Goal: Information Seeking & Learning: Learn about a topic

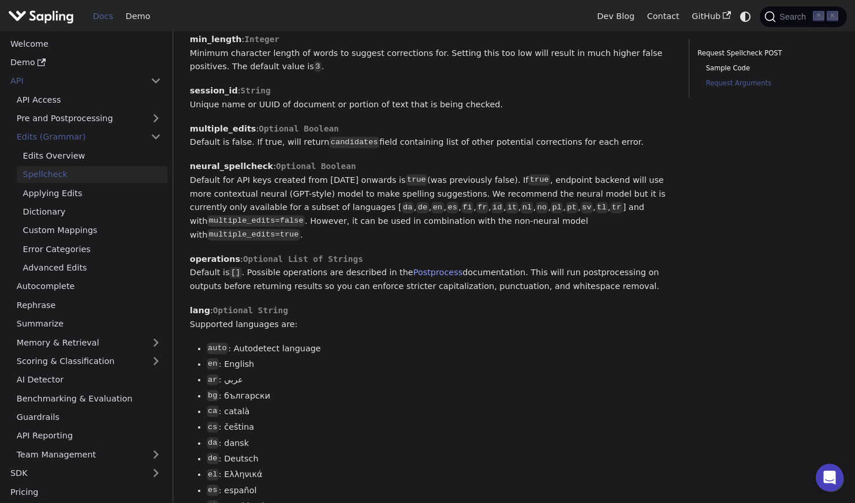
scroll to position [906, 0]
click at [60, 98] on link "API Access" at bounding box center [88, 99] width 157 height 17
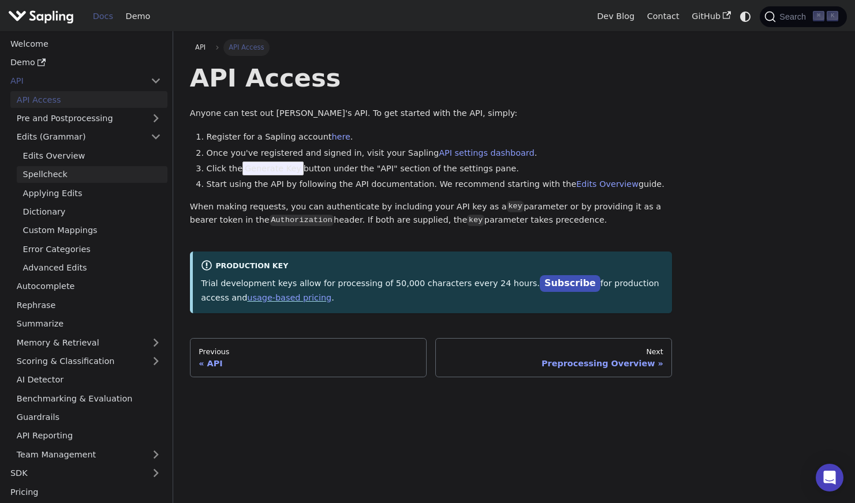
click at [58, 173] on link "Spellcheck" at bounding box center [92, 174] width 151 height 17
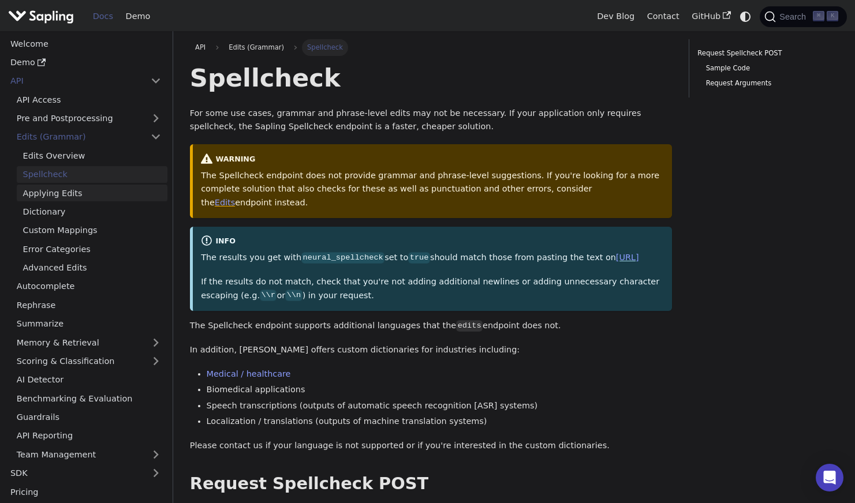
click at [55, 190] on link "Applying Edits" at bounding box center [92, 193] width 151 height 17
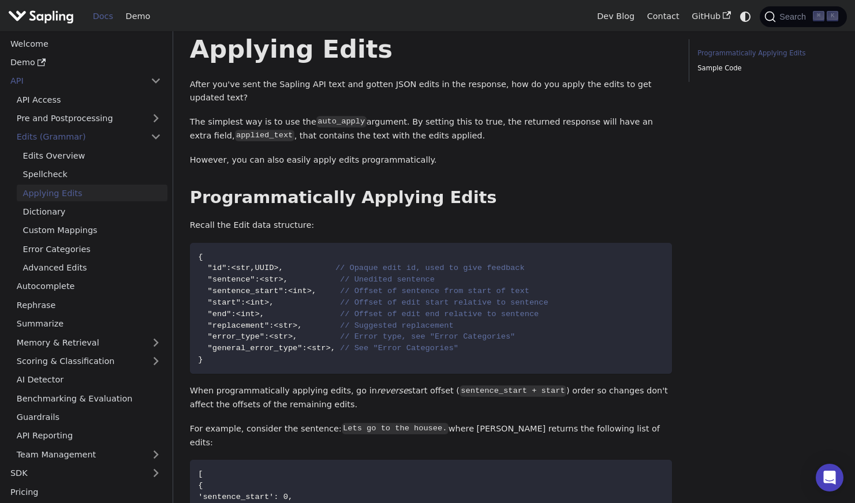
scroll to position [30, 0]
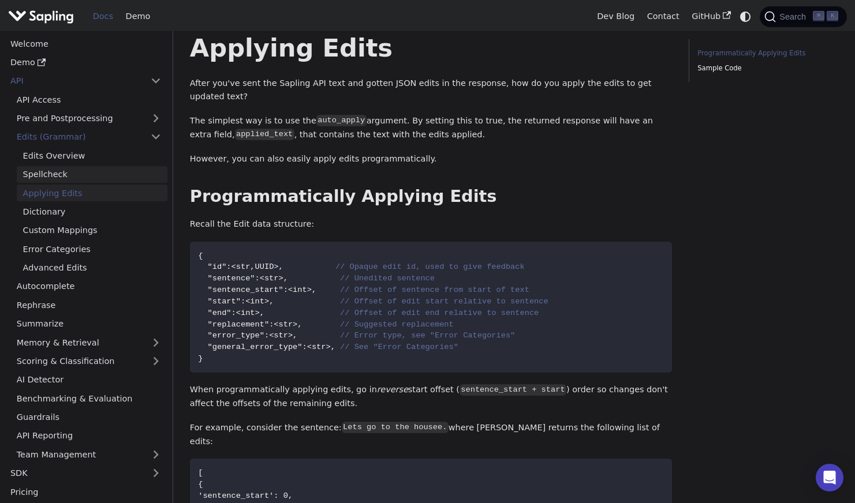
click at [87, 167] on link "Spellcheck" at bounding box center [92, 174] width 151 height 17
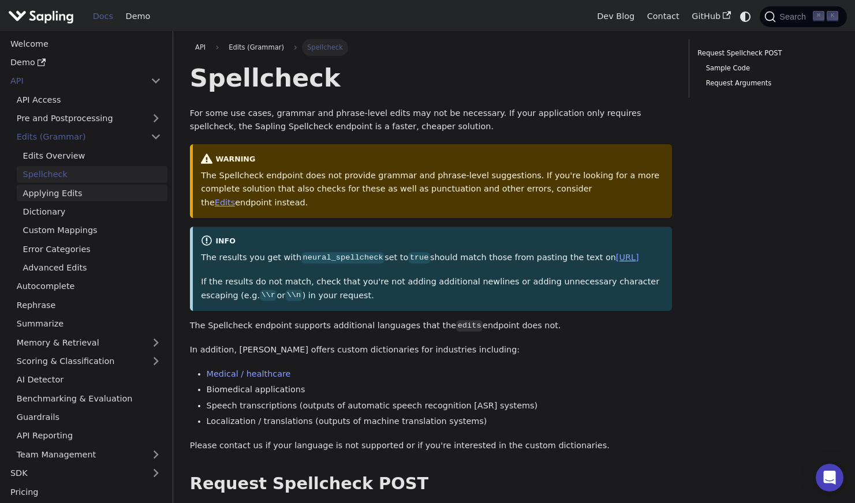
click at [74, 191] on link "Applying Edits" at bounding box center [92, 193] width 151 height 17
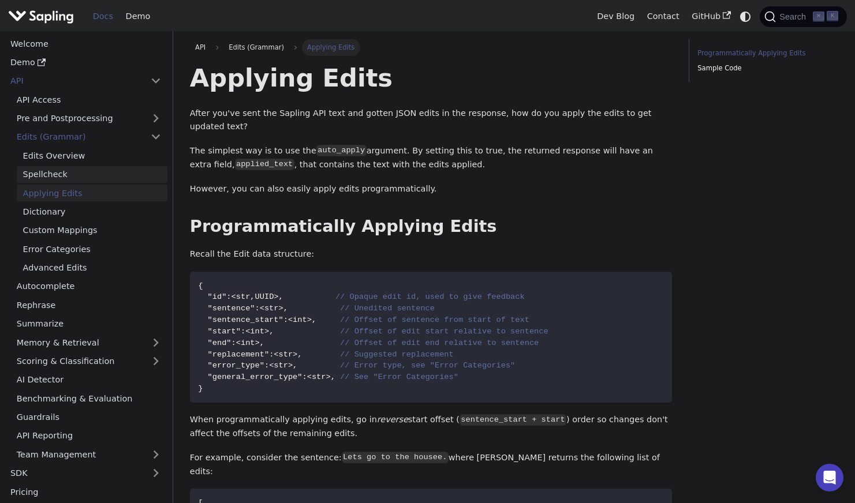
click at [65, 175] on link "Spellcheck" at bounding box center [92, 174] width 151 height 17
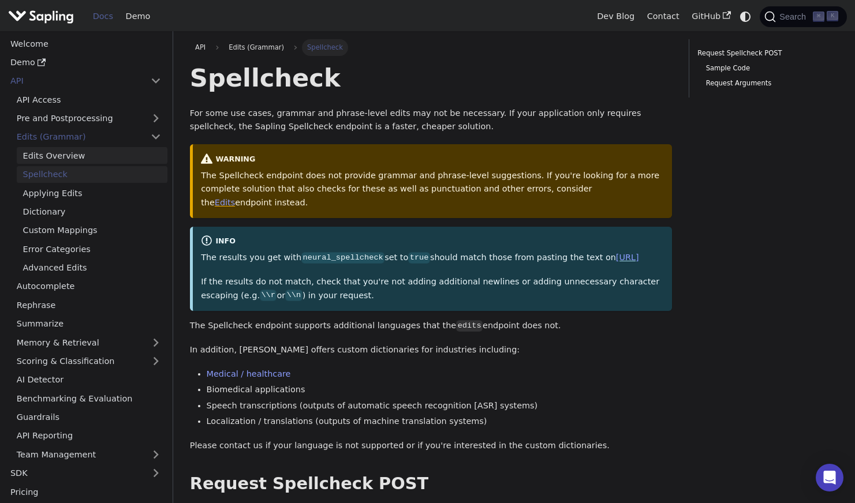
click at [72, 158] on link "Edits Overview" at bounding box center [92, 155] width 151 height 17
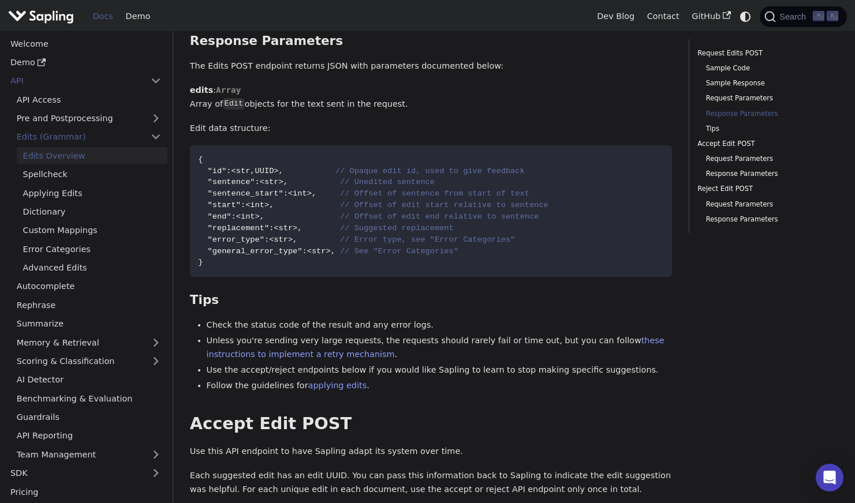
scroll to position [1786, 0]
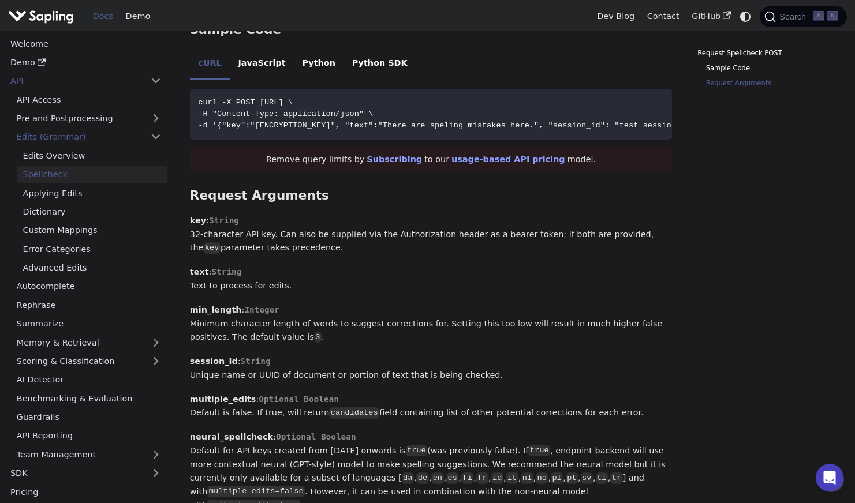
scroll to position [631, 0]
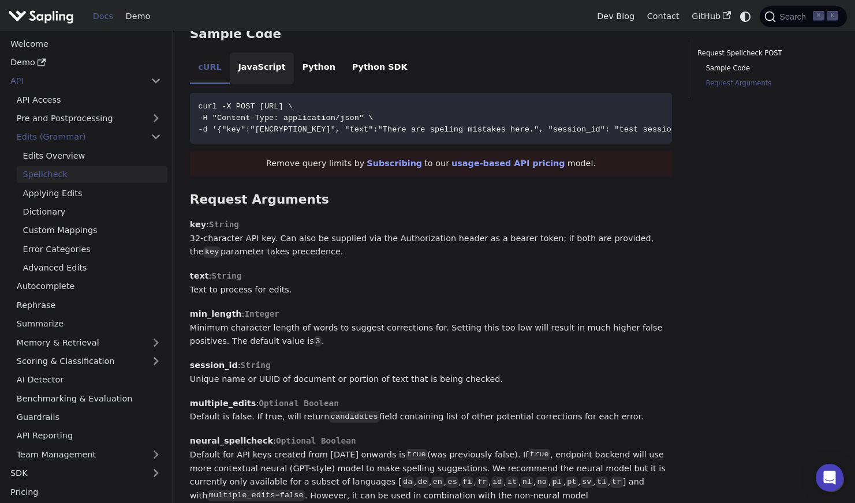
click at [255, 74] on li "JavaScript" at bounding box center [262, 69] width 64 height 32
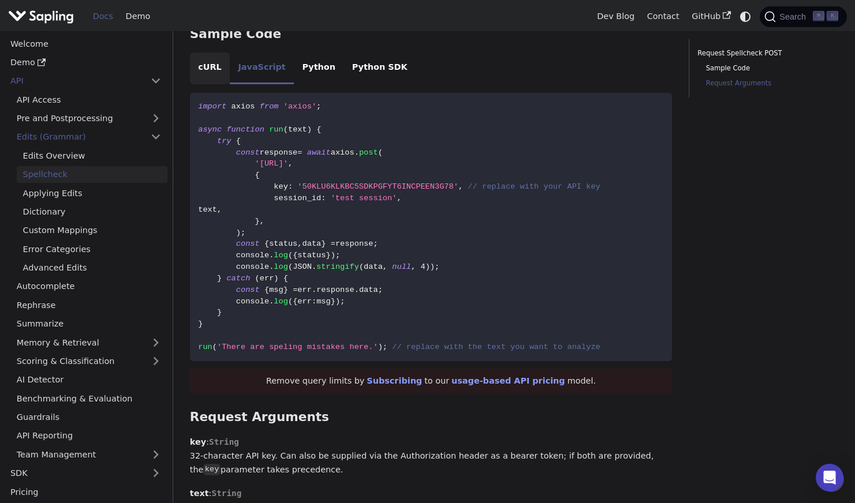
click at [214, 72] on li "cURL" at bounding box center [210, 69] width 40 height 32
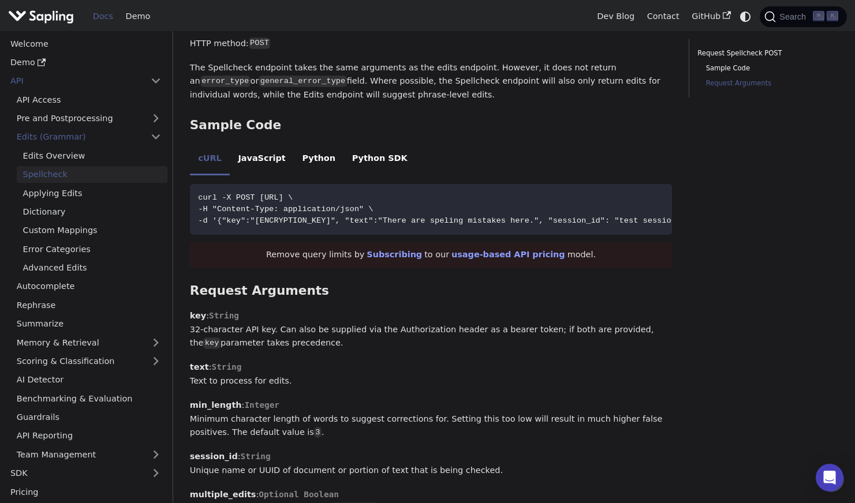
scroll to position [413, 0]
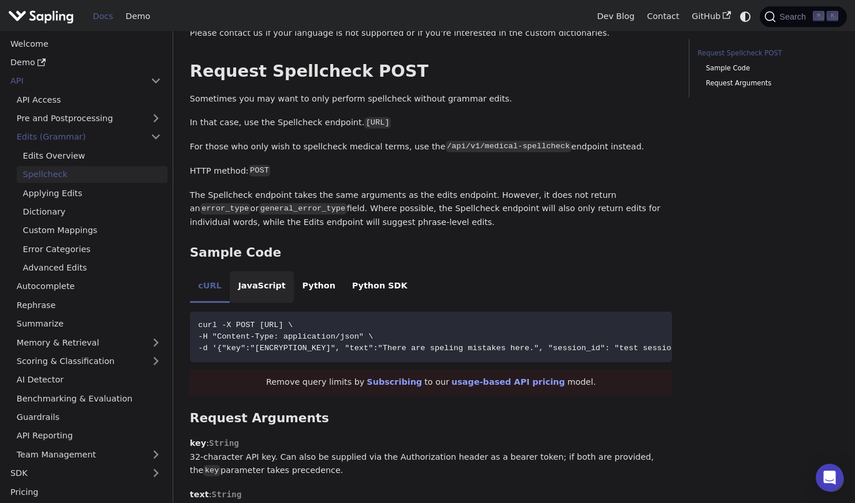
click at [265, 282] on li "JavaScript" at bounding box center [262, 287] width 64 height 32
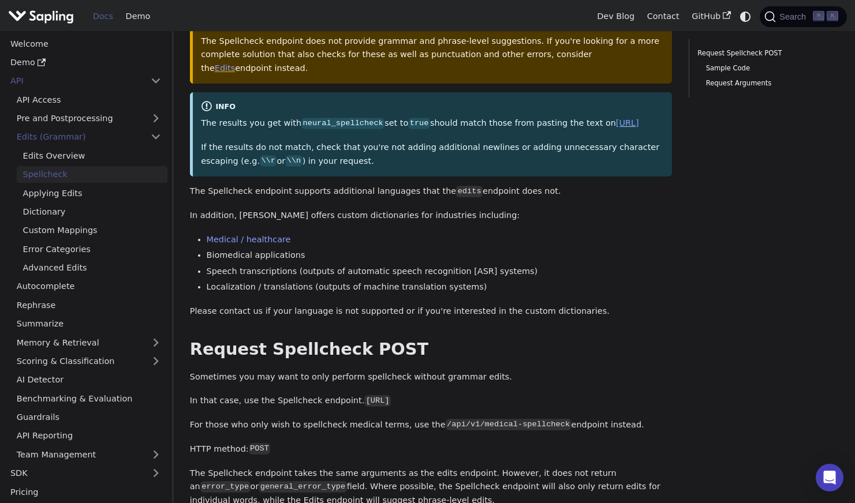
scroll to position [0, 0]
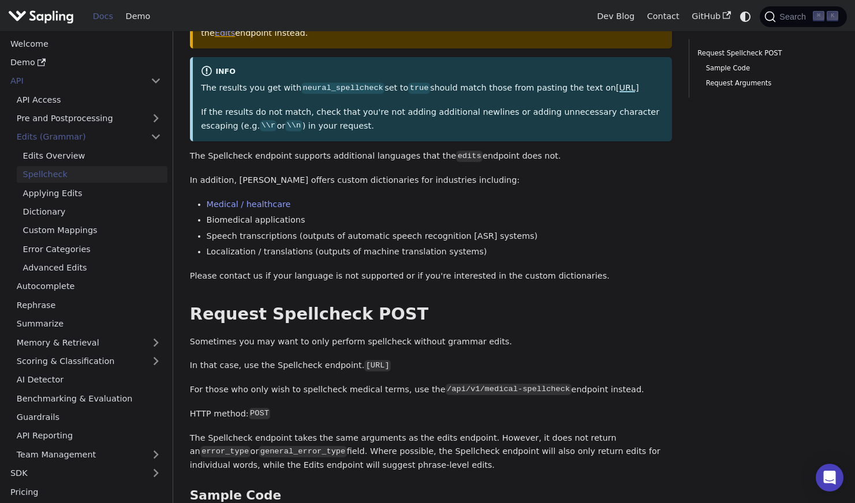
scroll to position [52, 0]
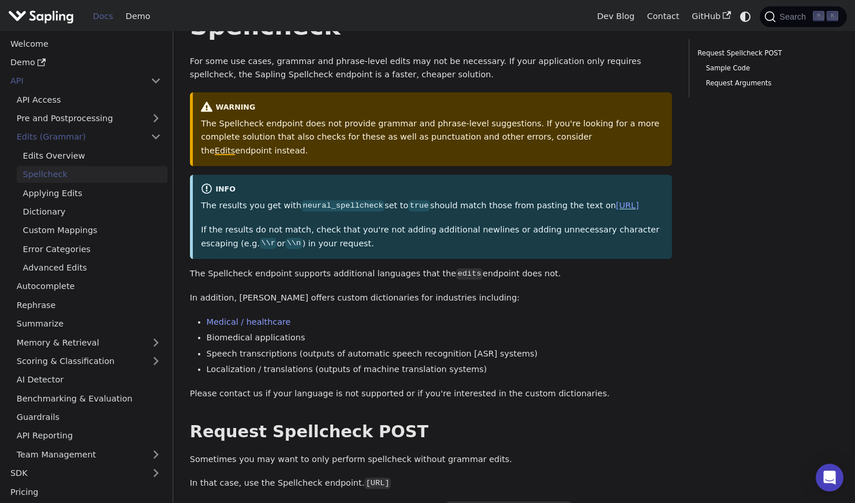
click at [235, 146] on link "Edits" at bounding box center [225, 150] width 20 height 9
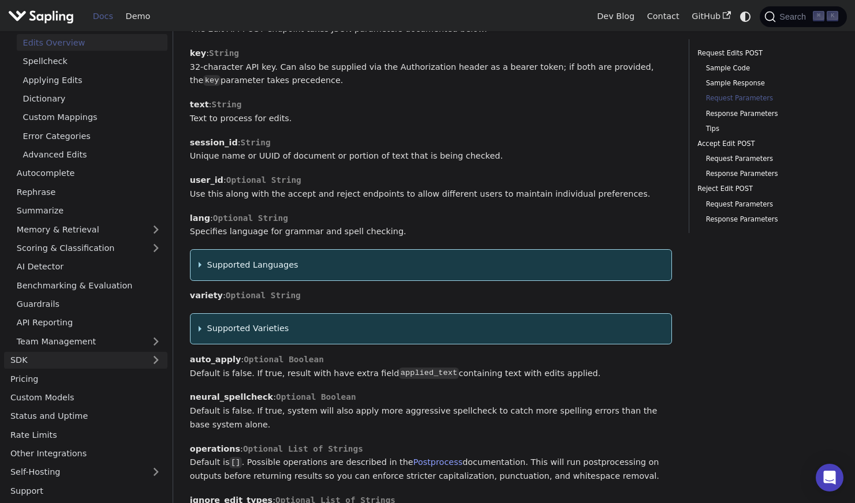
scroll to position [1125, 0]
click at [18, 379] on link "Pricing" at bounding box center [85, 379] width 163 height 17
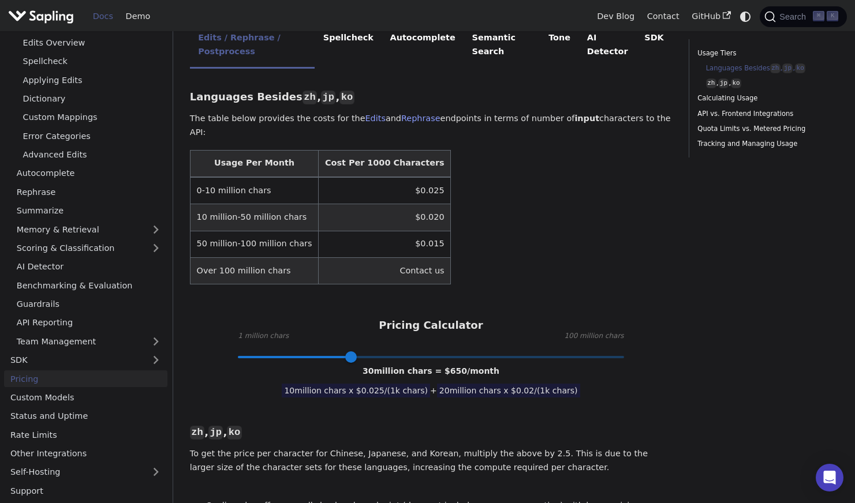
scroll to position [308, 0]
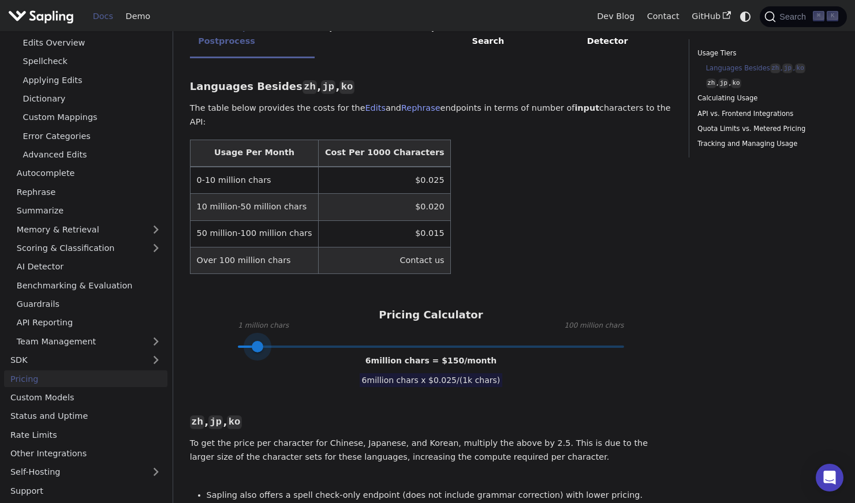
type input "1"
drag, startPoint x: 351, startPoint y: 334, endPoint x: 231, endPoint y: 330, distance: 120.1
click at [232, 341] on span at bounding box center [238, 347] width 12 height 12
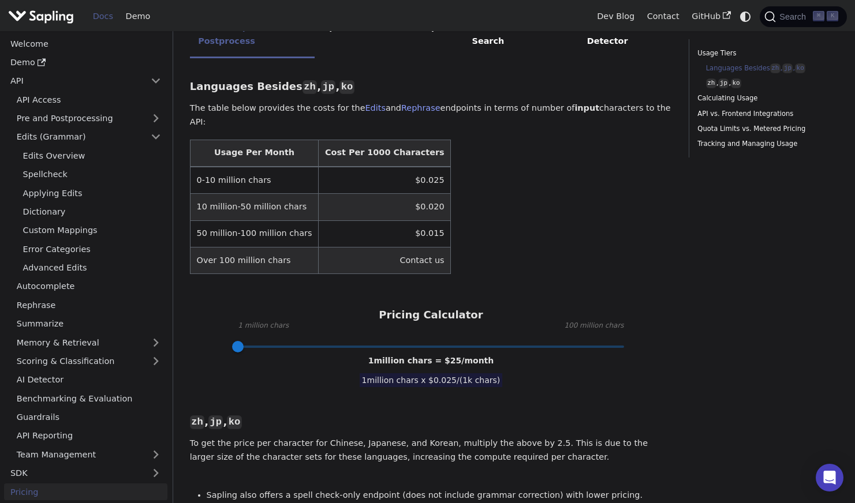
scroll to position [1, 0]
click at [91, 171] on link "Spellcheck" at bounding box center [92, 174] width 151 height 17
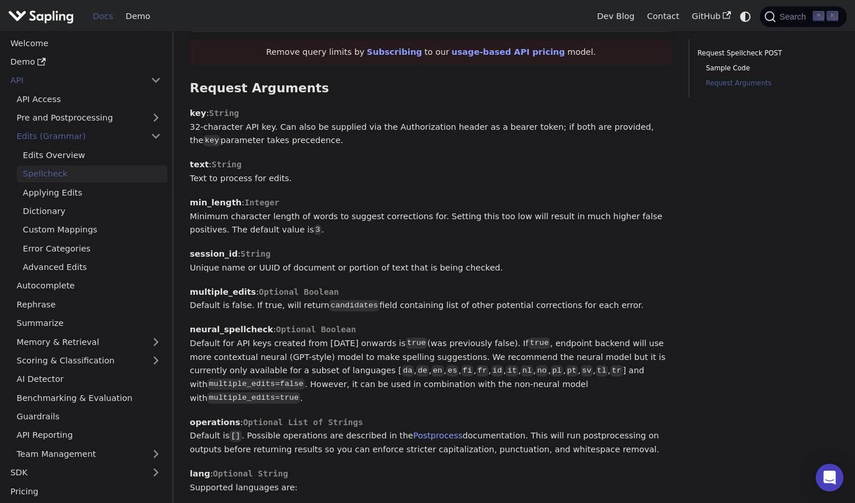
scroll to position [752, 0]
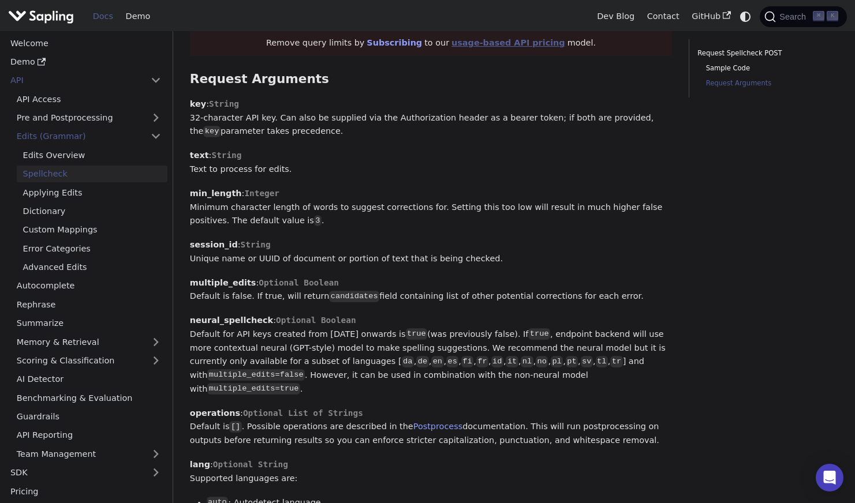
click at [499, 47] on link "usage-based API pricing" at bounding box center [508, 42] width 114 height 9
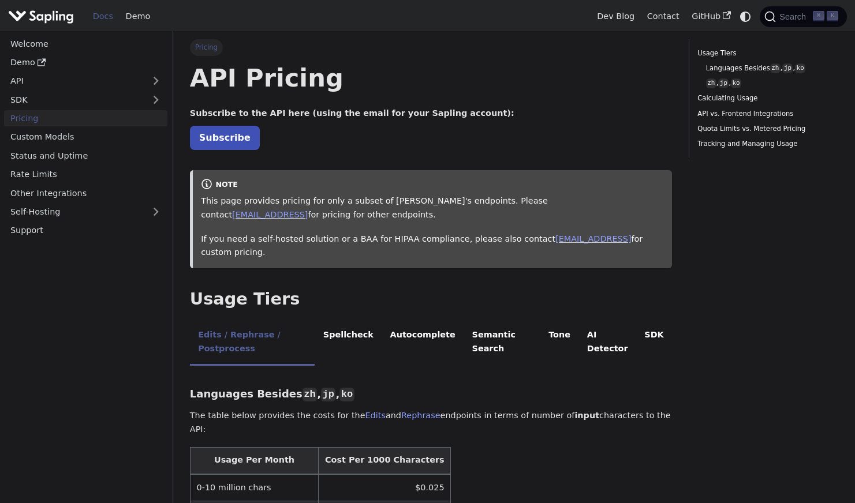
scroll to position [32, 0]
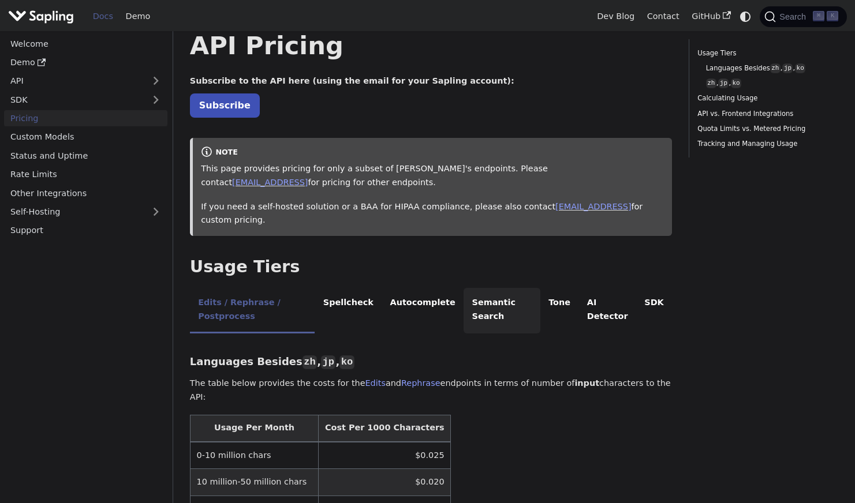
click at [481, 309] on li "Semantic Search" at bounding box center [501, 311] width 77 height 46
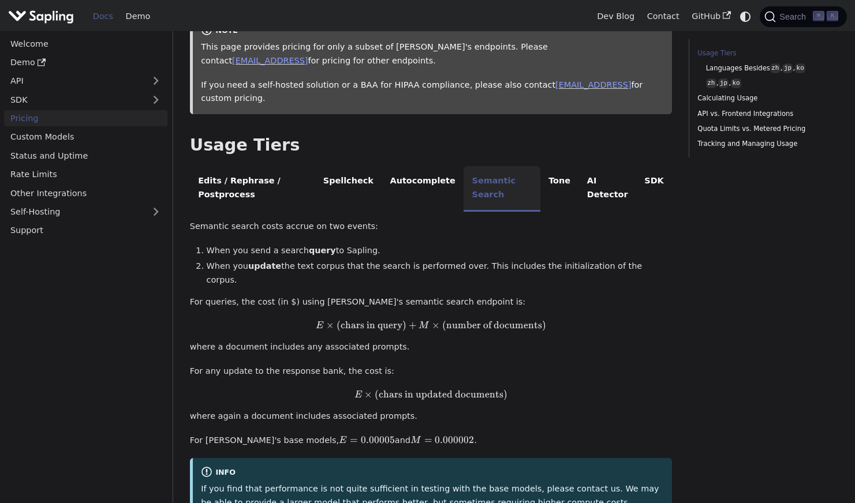
scroll to position [155, 0]
click at [347, 173] on li "Spellcheck" at bounding box center [348, 189] width 67 height 46
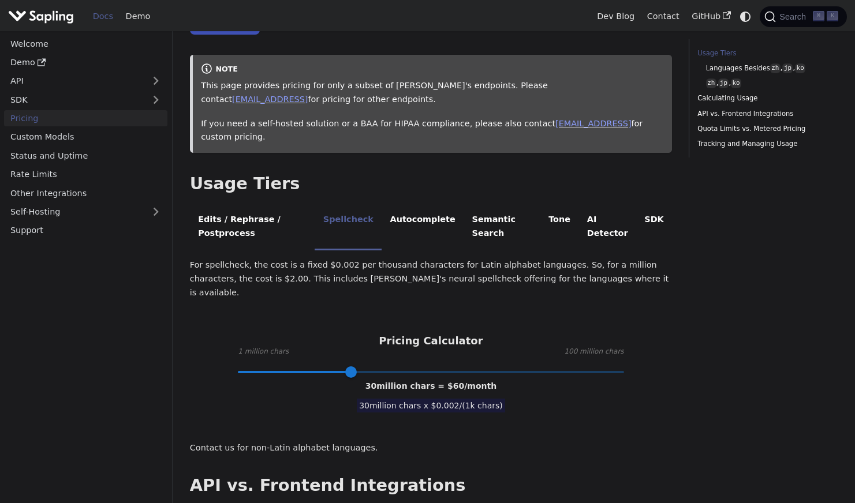
scroll to position [120, 0]
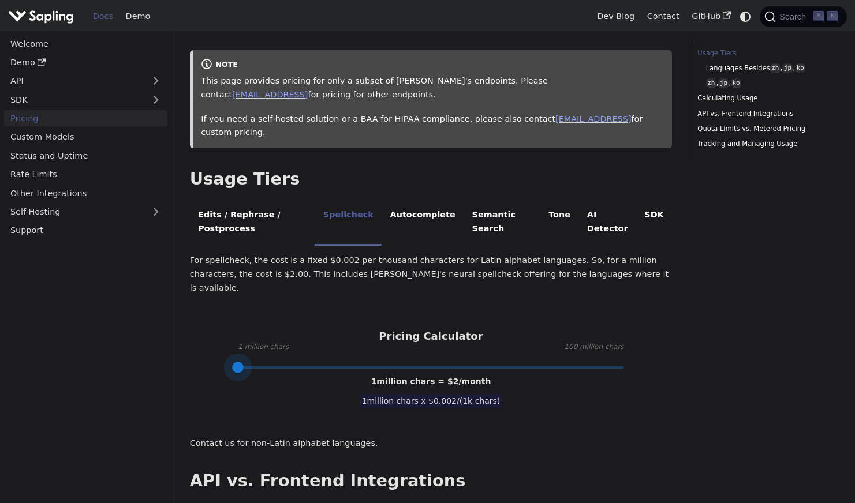
drag, startPoint x: 351, startPoint y: 353, endPoint x: 173, endPoint y: 351, distance: 178.9
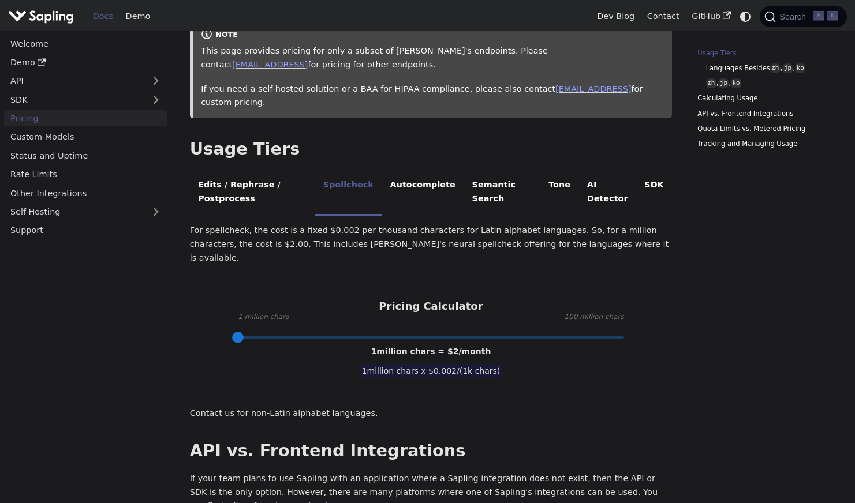
scroll to position [173, 0]
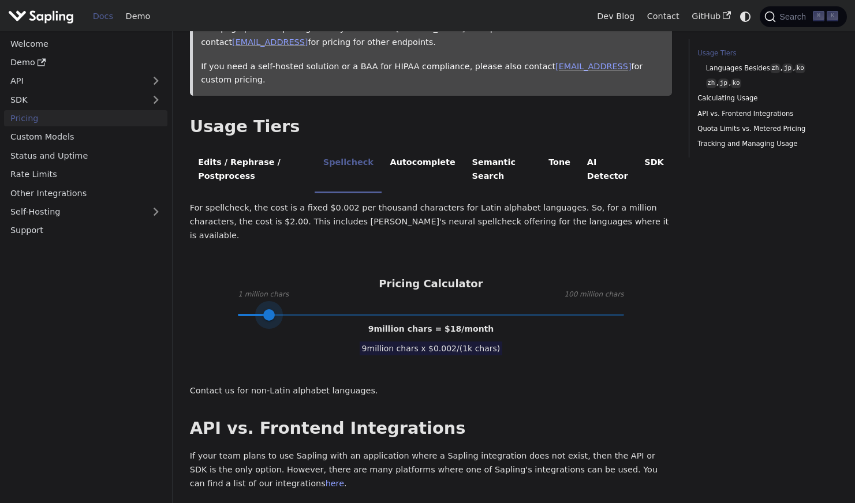
type input "7"
drag, startPoint x: 240, startPoint y: 300, endPoint x: 263, endPoint y: 300, distance: 23.1
click at [262, 309] on span at bounding box center [262, 315] width 12 height 12
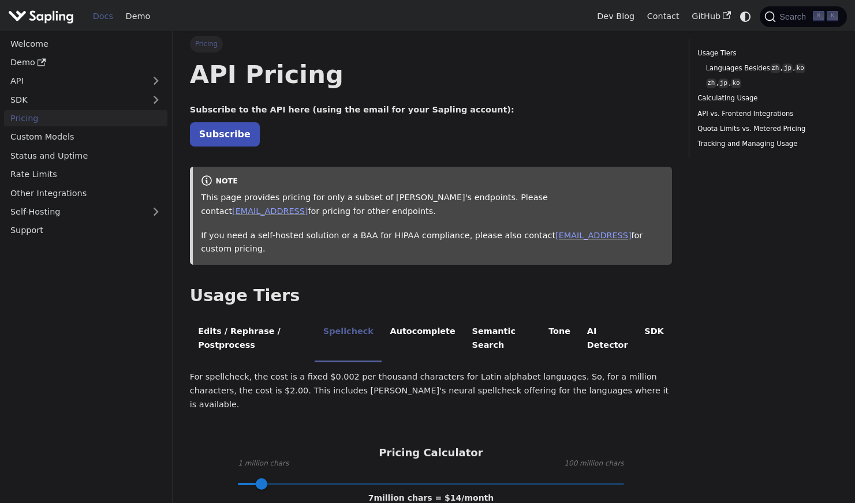
scroll to position [0, 0]
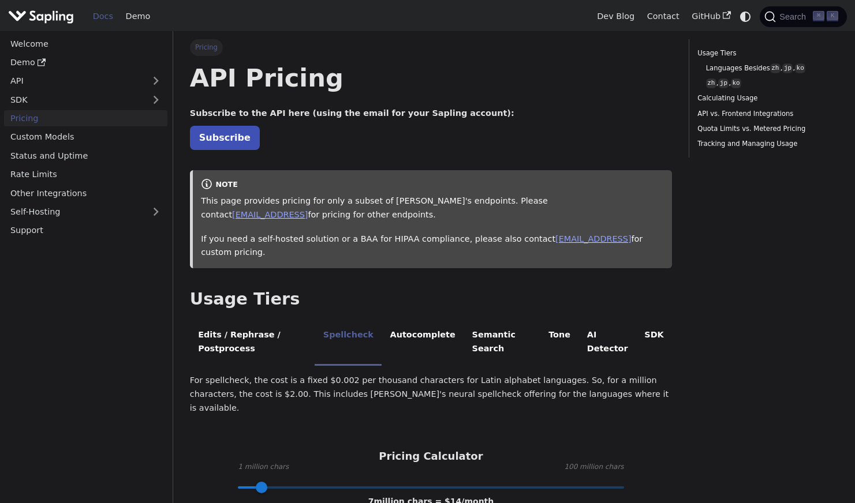
click at [103, 18] on link "Docs" at bounding box center [103, 17] width 33 height 18
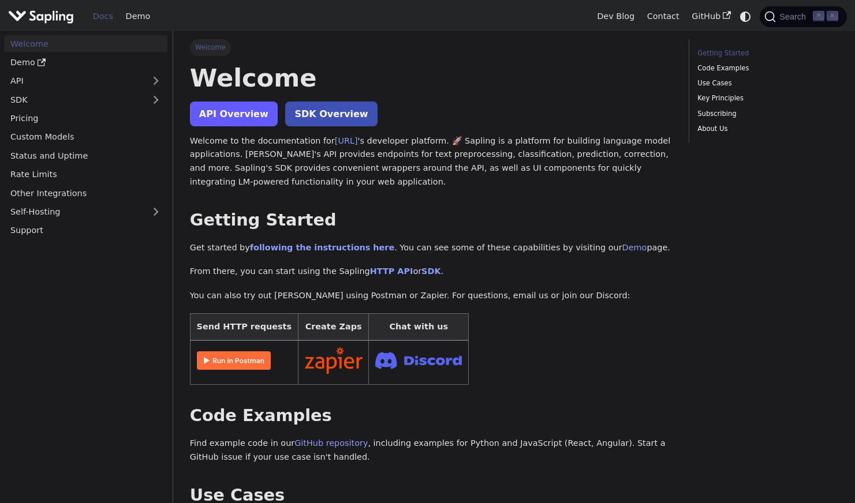
click at [214, 111] on link "API Overview" at bounding box center [234, 114] width 88 height 25
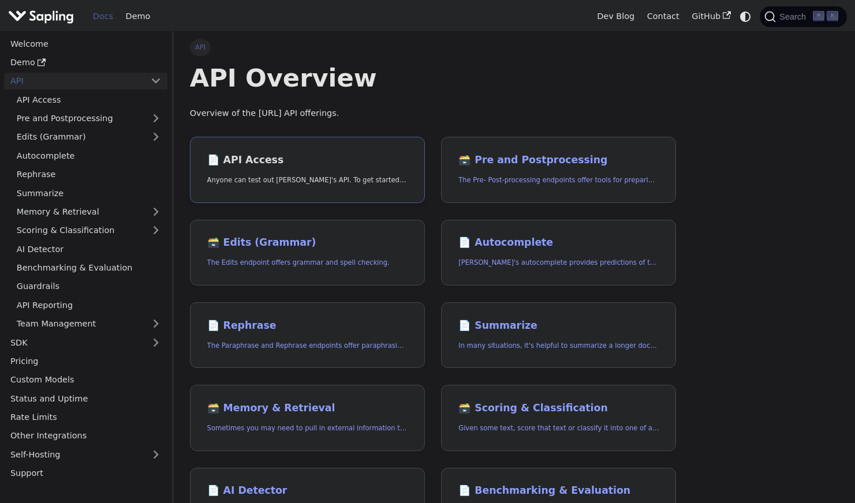
click at [304, 172] on link "📄️ API Access Anyone can test out Sapling's API. To get started with the API, s…" at bounding box center [307, 170] width 235 height 66
